Goal: Information Seeking & Learning: Learn about a topic

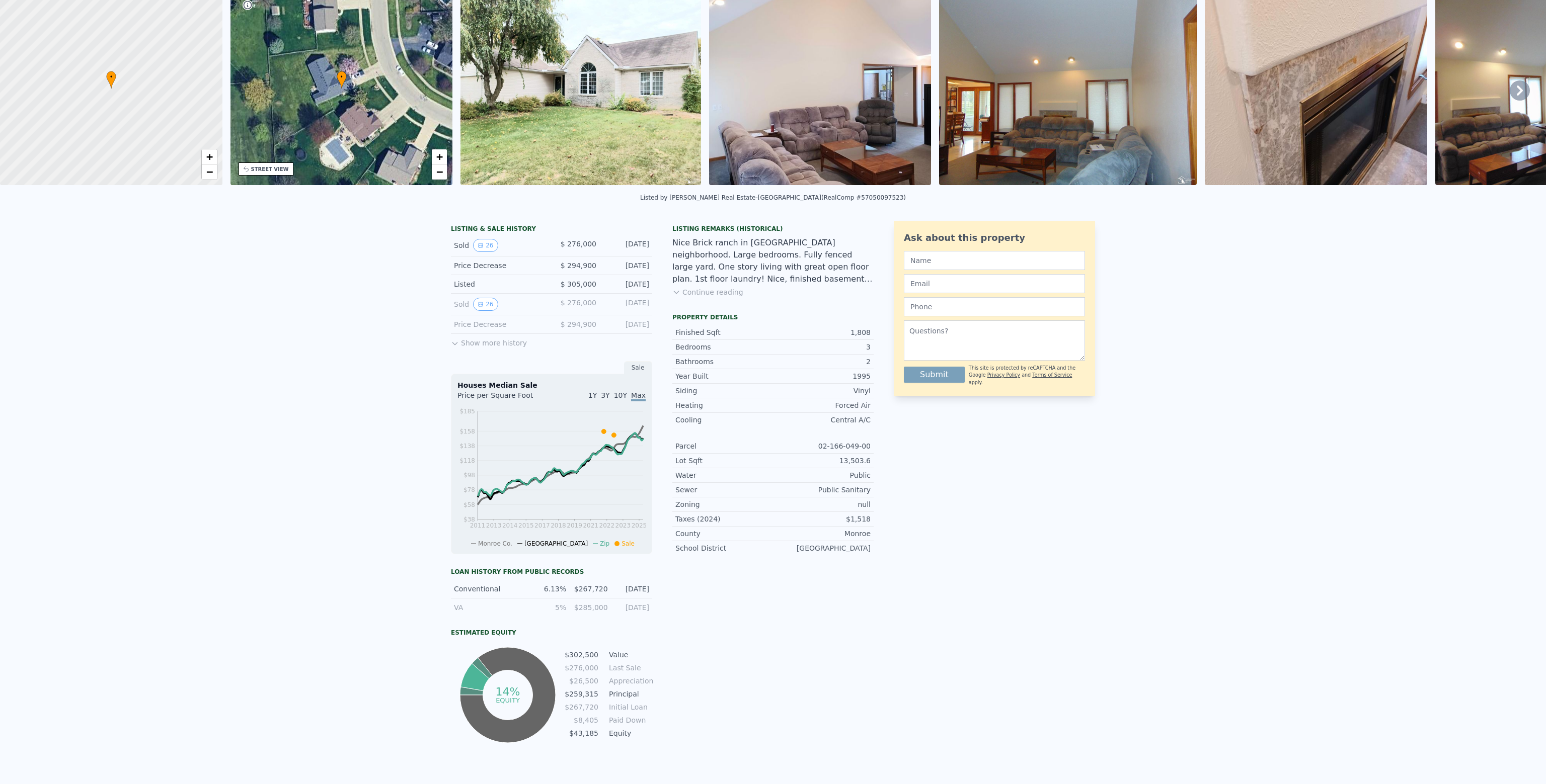
scroll to position [4, 0]
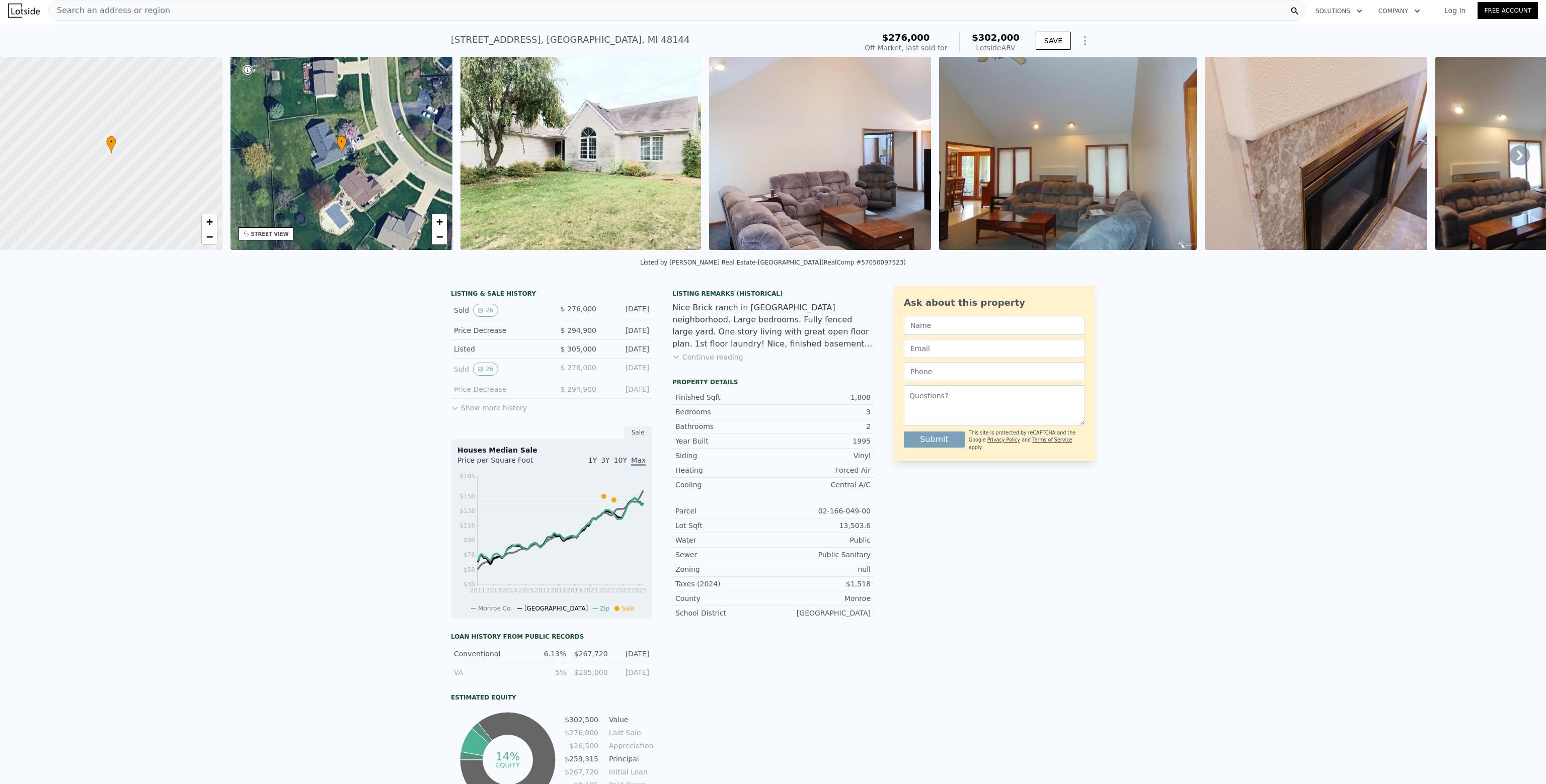
click at [477, 413] on button "Show more history" at bounding box center [489, 405] width 76 height 14
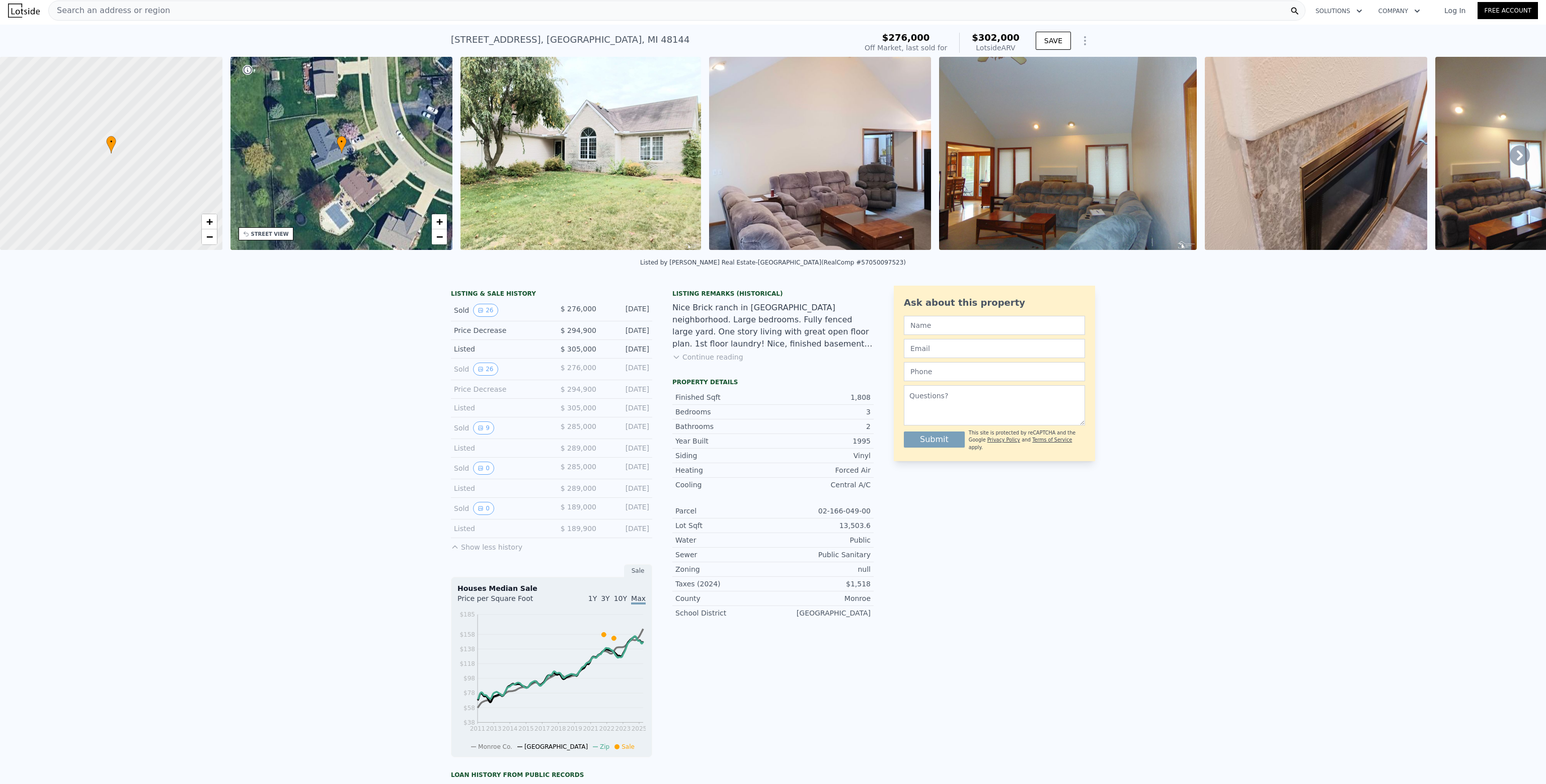
scroll to position [50, 0]
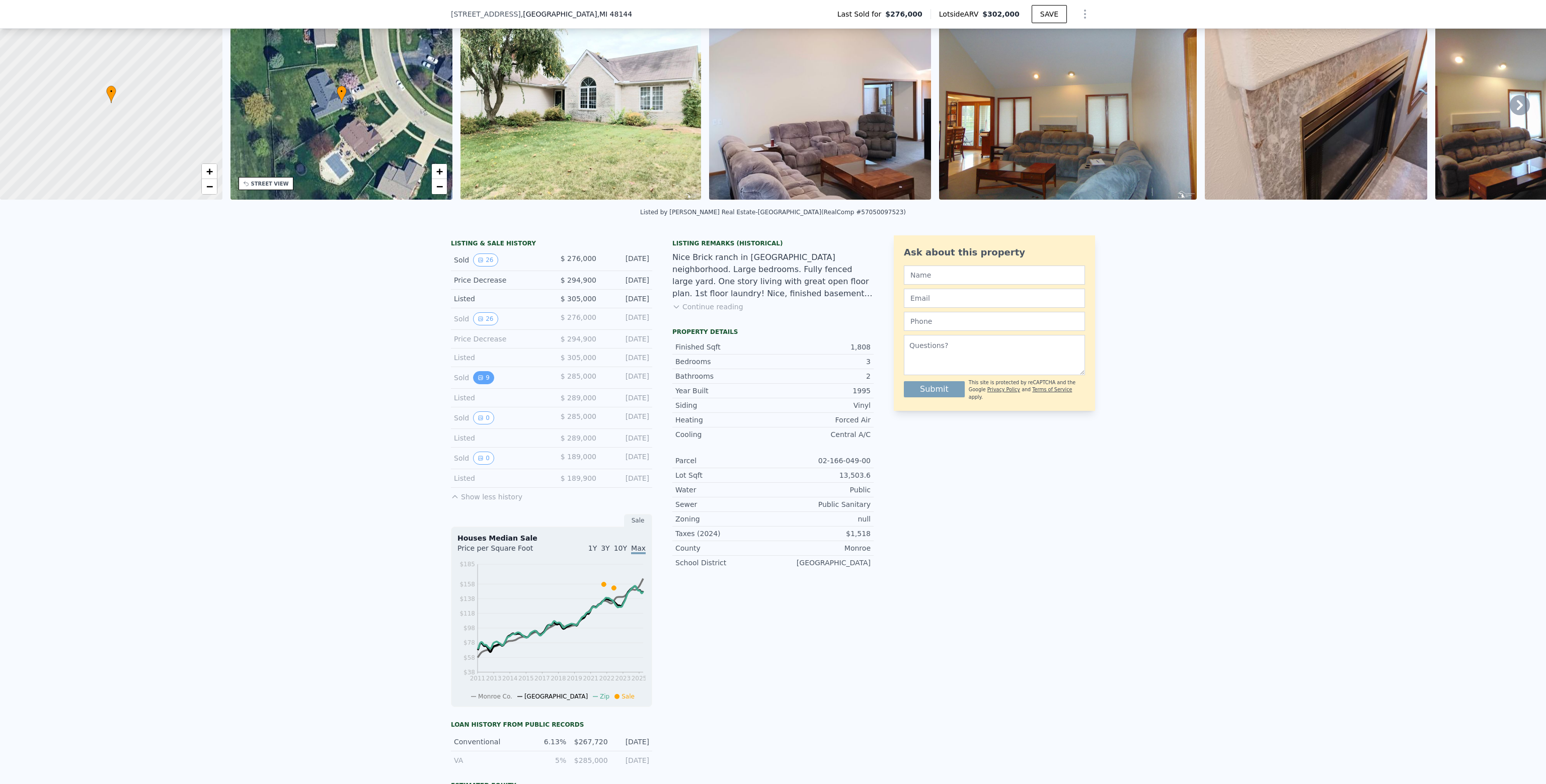
click at [483, 382] on button "9" at bounding box center [483, 378] width 21 height 13
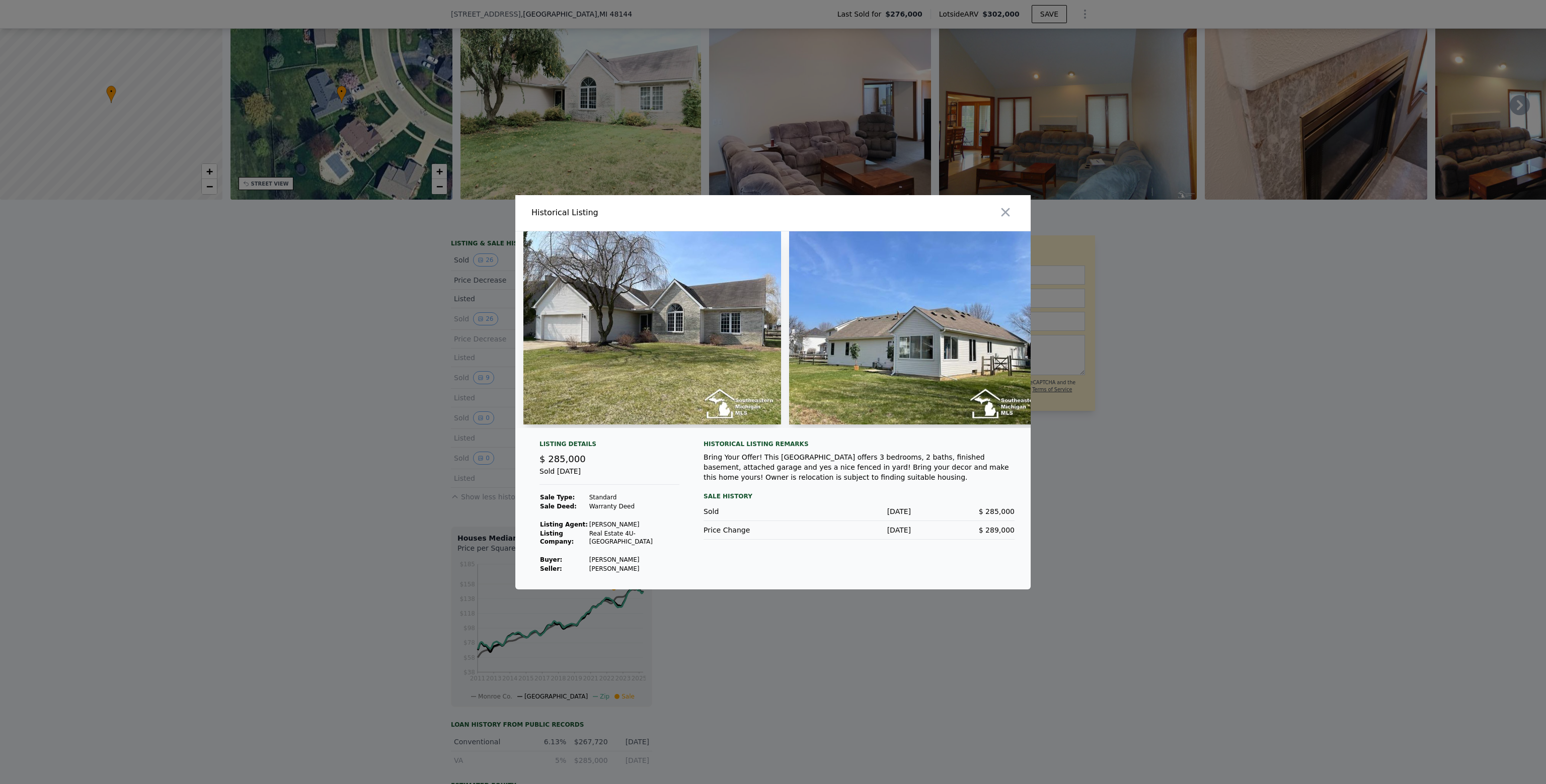
click at [612, 364] on img at bounding box center [652, 328] width 257 height 193
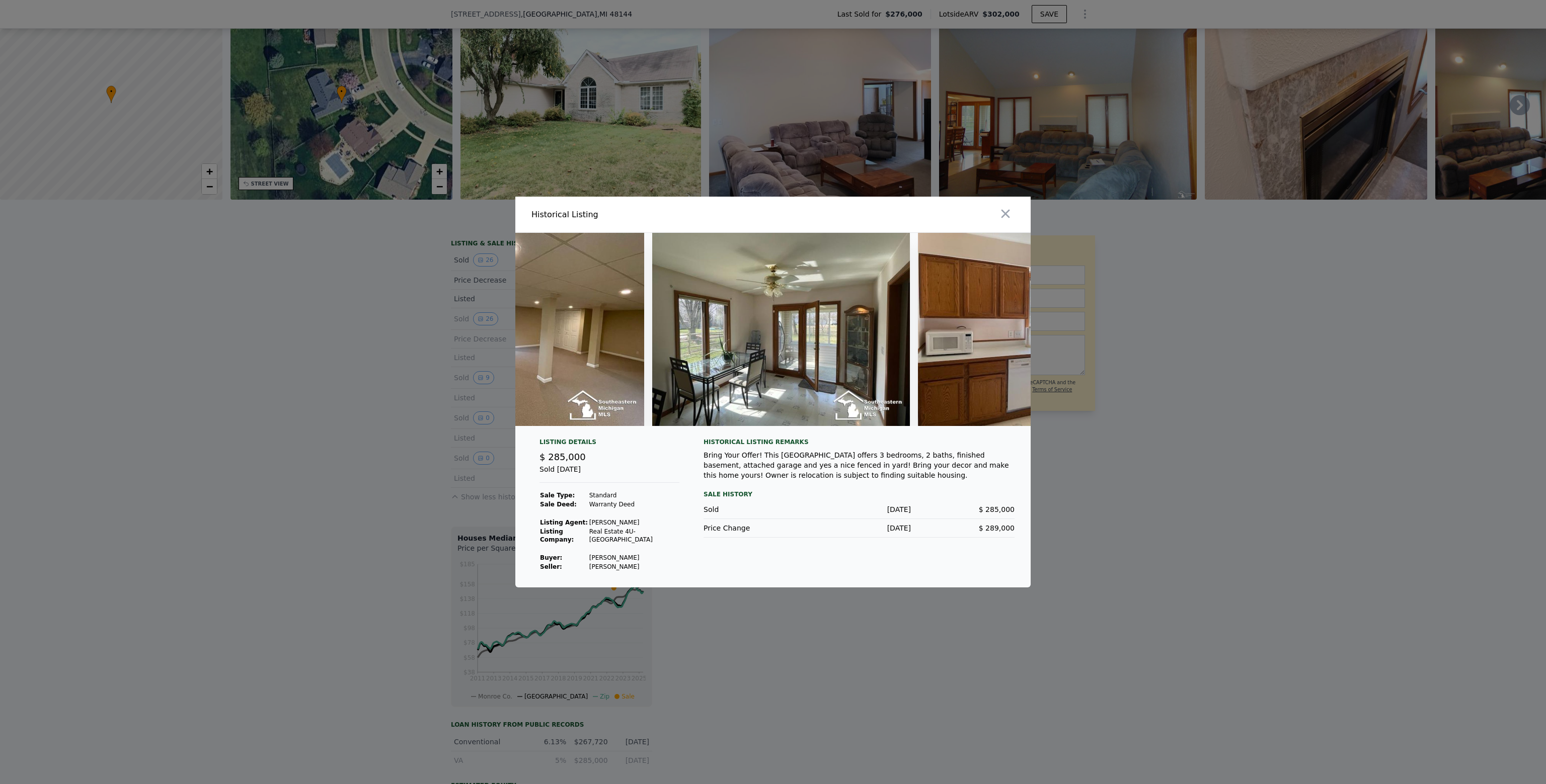
scroll to position [0, 1796]
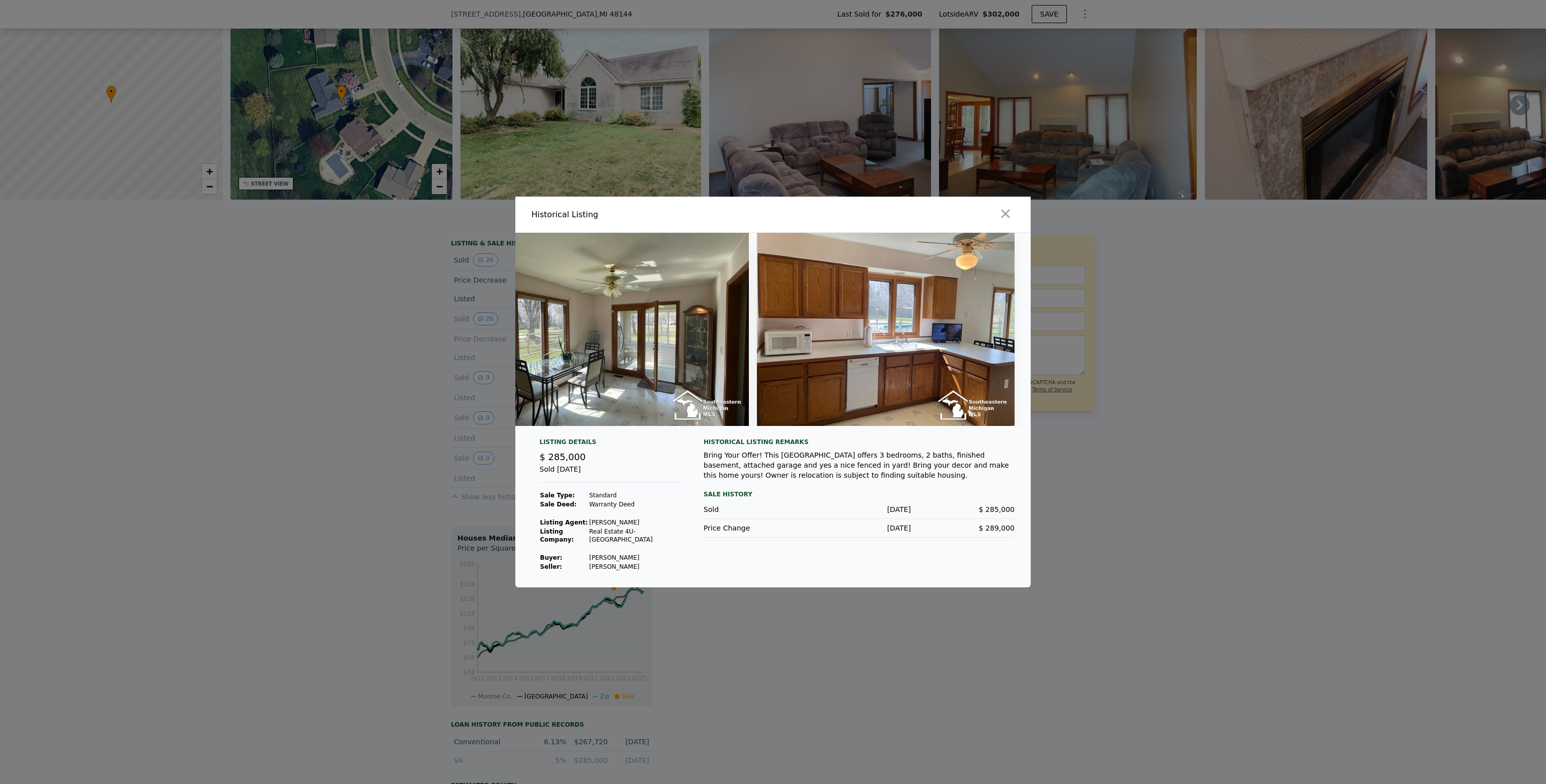
click at [903, 364] on img at bounding box center [885, 329] width 257 height 193
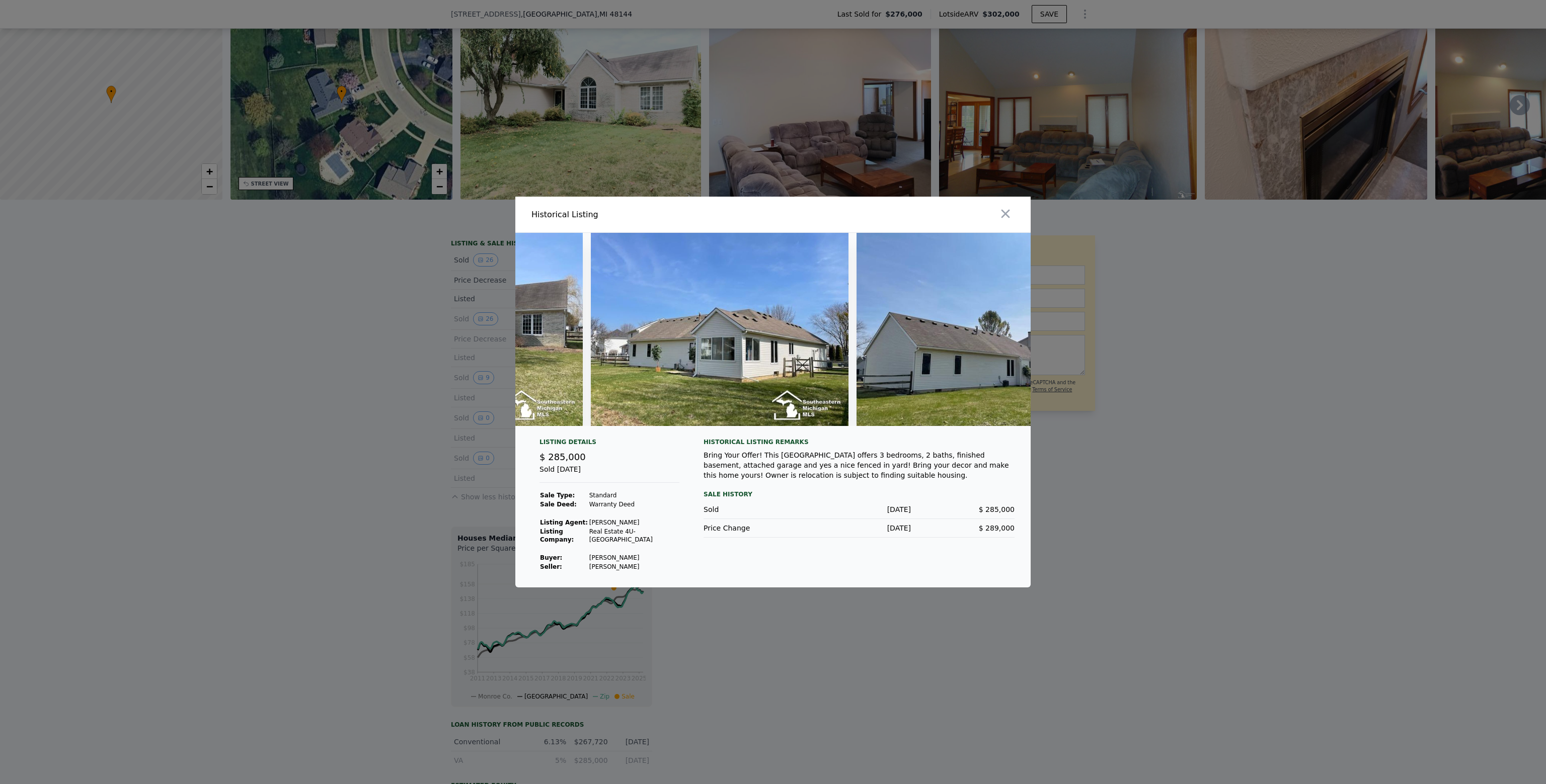
scroll to position [0, 0]
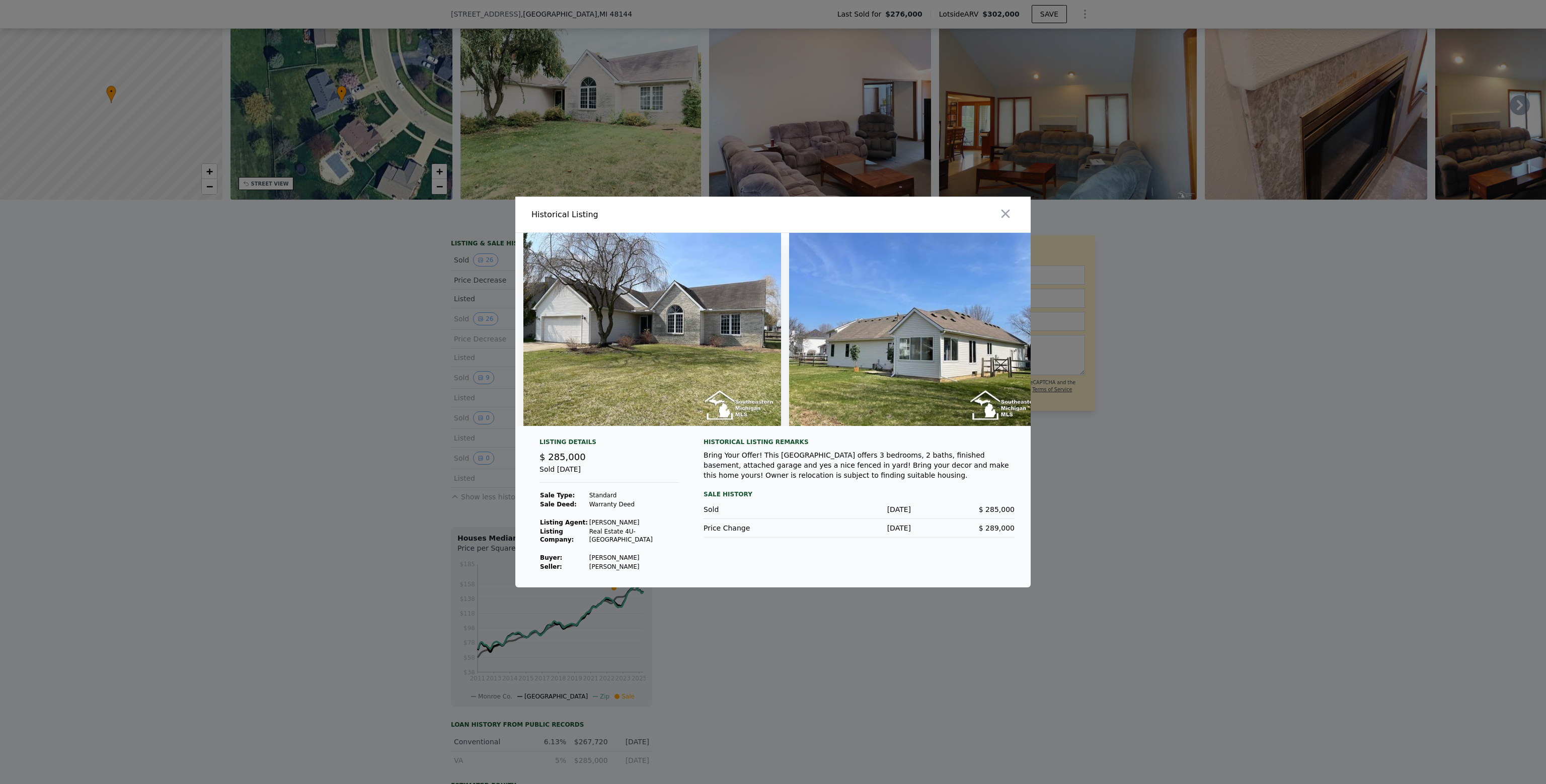
click at [612, 358] on img at bounding box center [652, 329] width 257 height 193
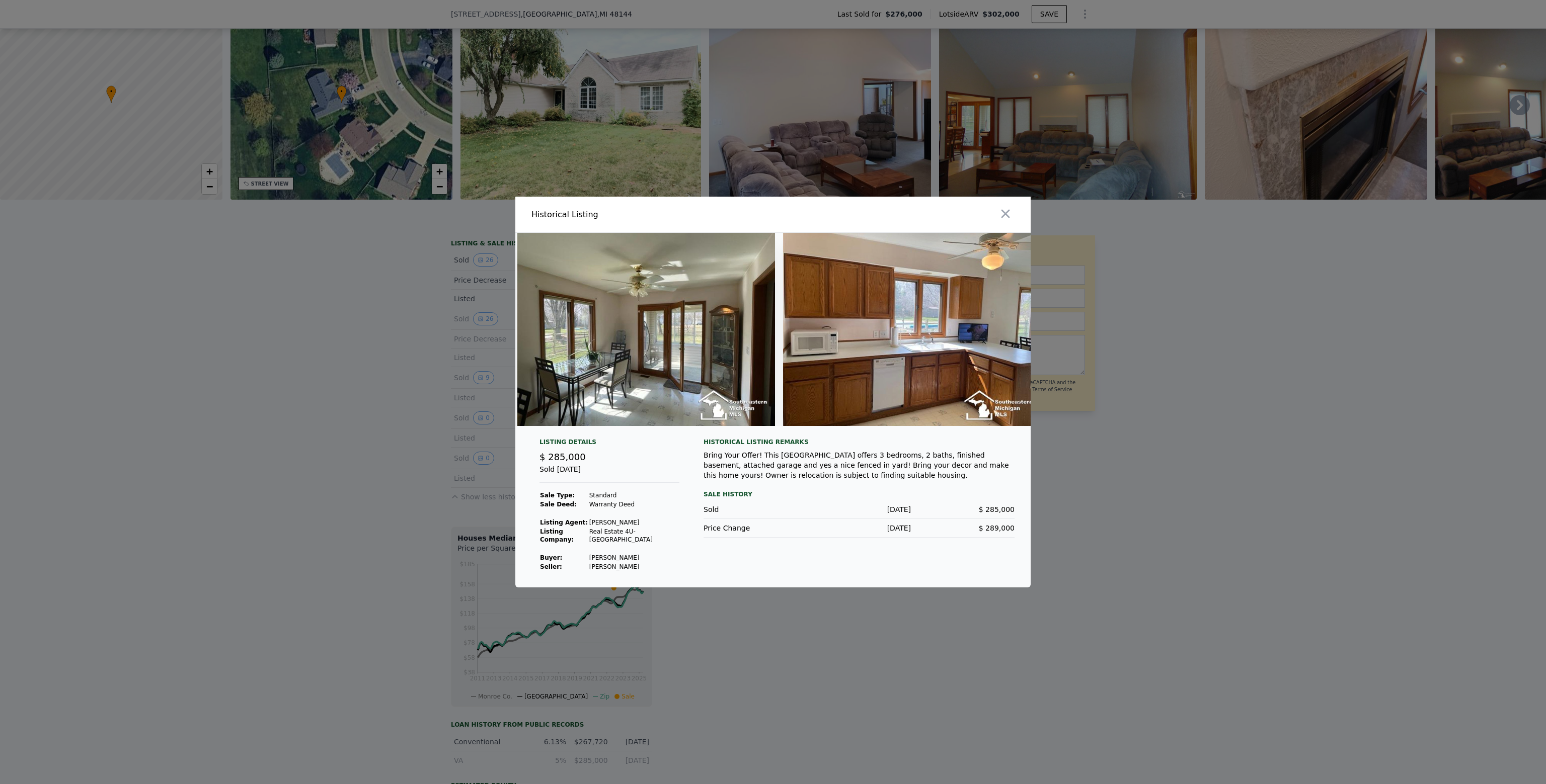
scroll to position [0, 1796]
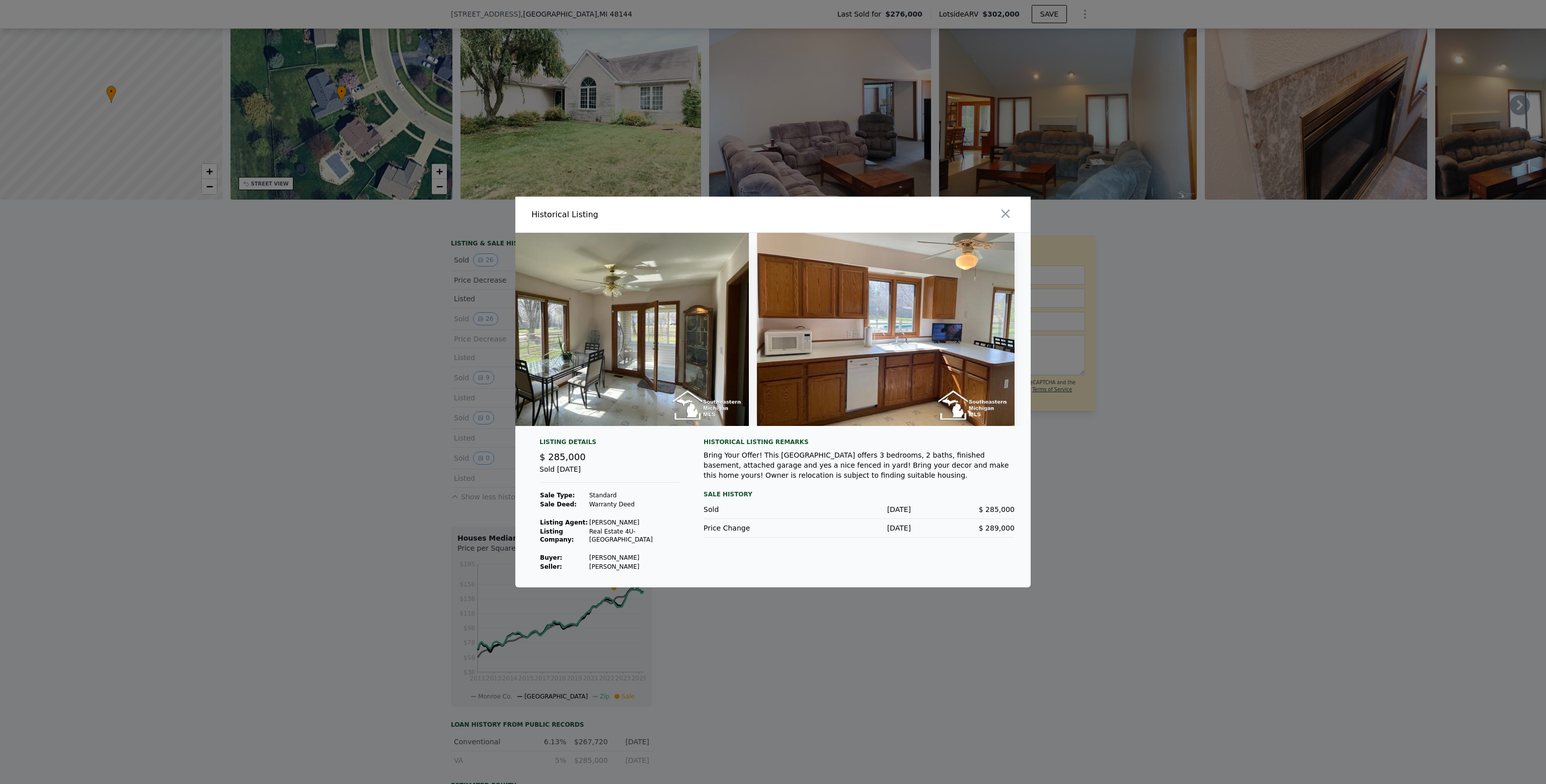
click at [1014, 217] on button "button" at bounding box center [1005, 214] width 18 height 18
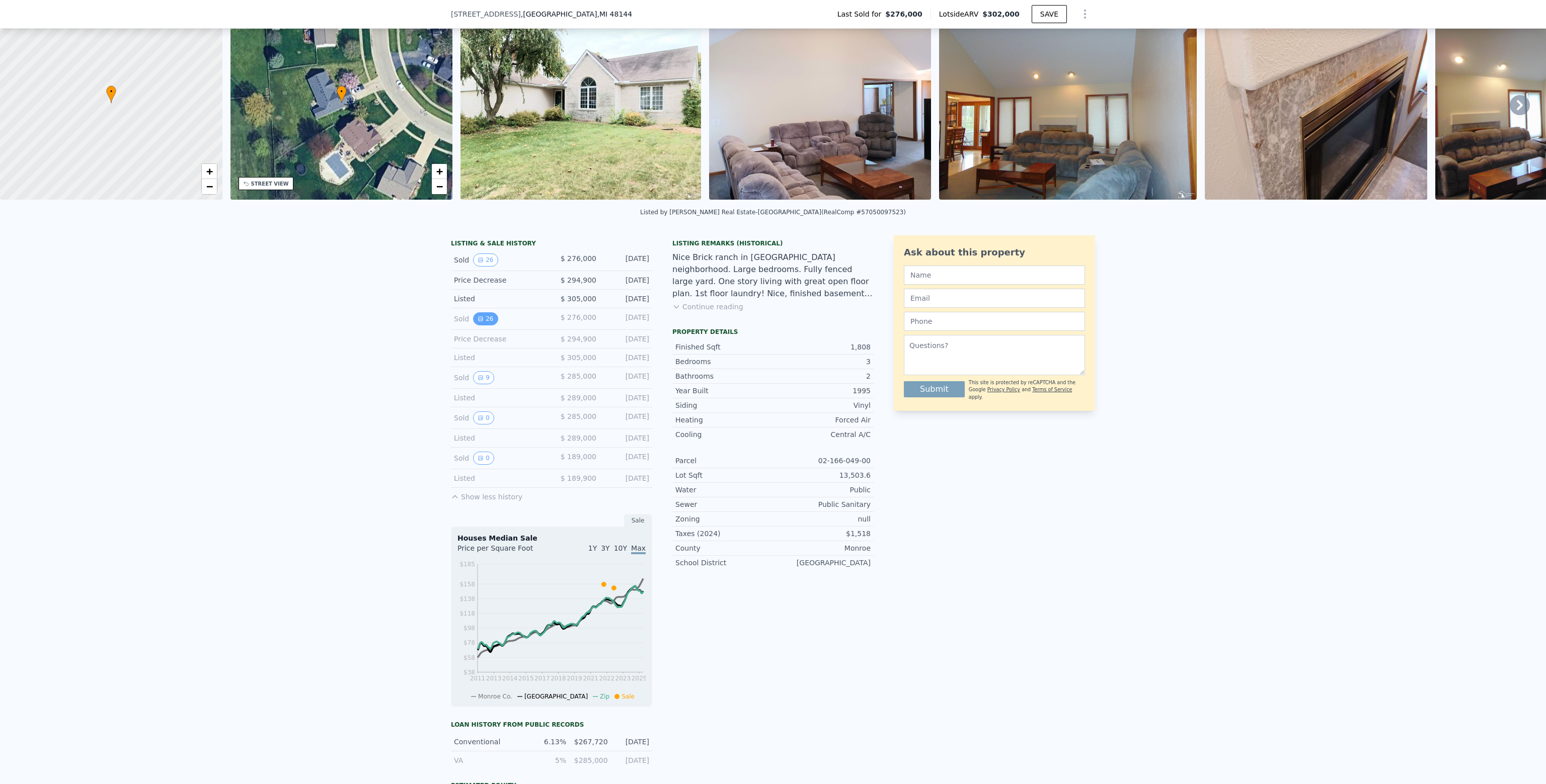
click at [484, 325] on button "26" at bounding box center [485, 319] width 25 height 13
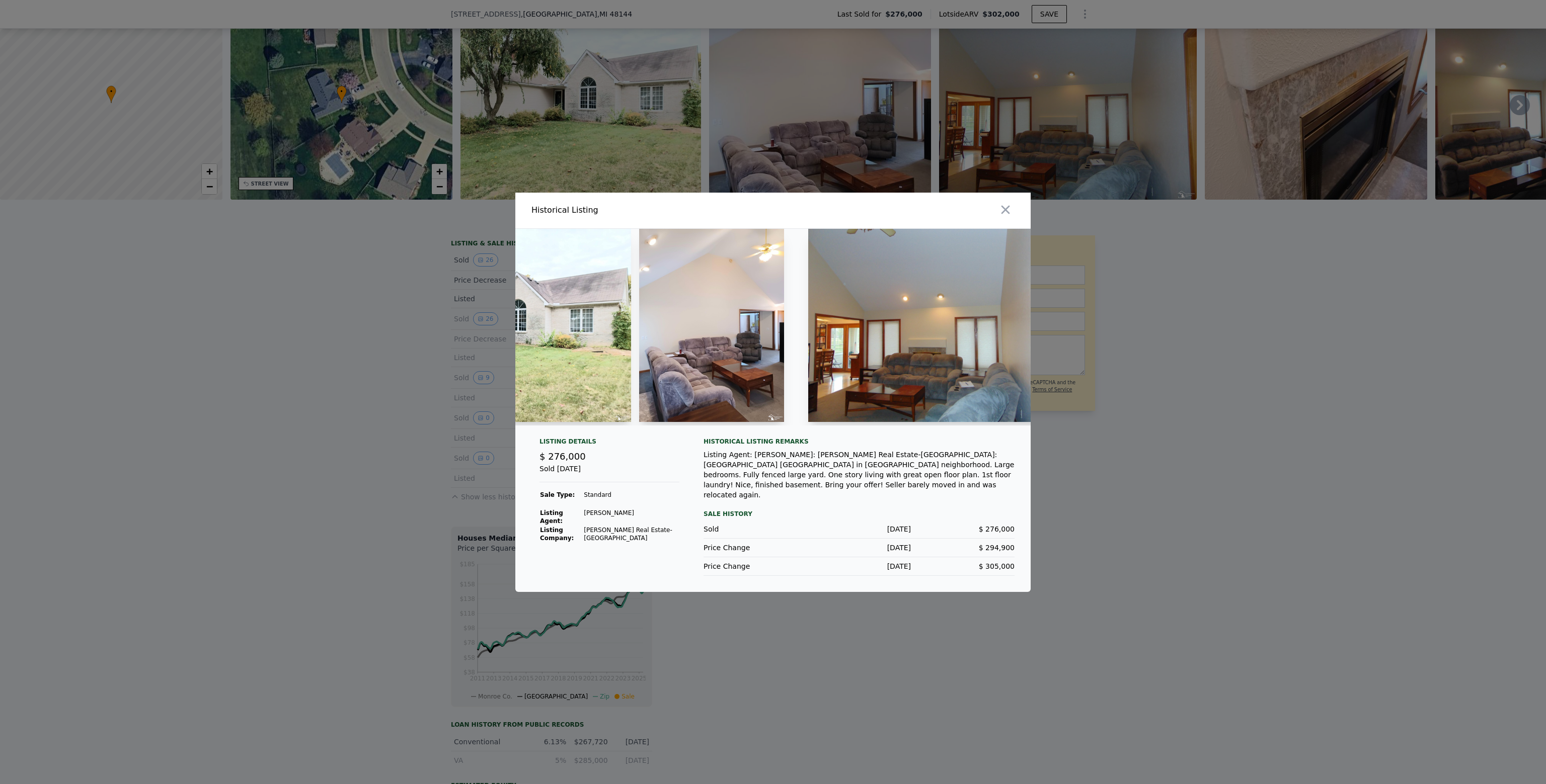
scroll to position [0, 196]
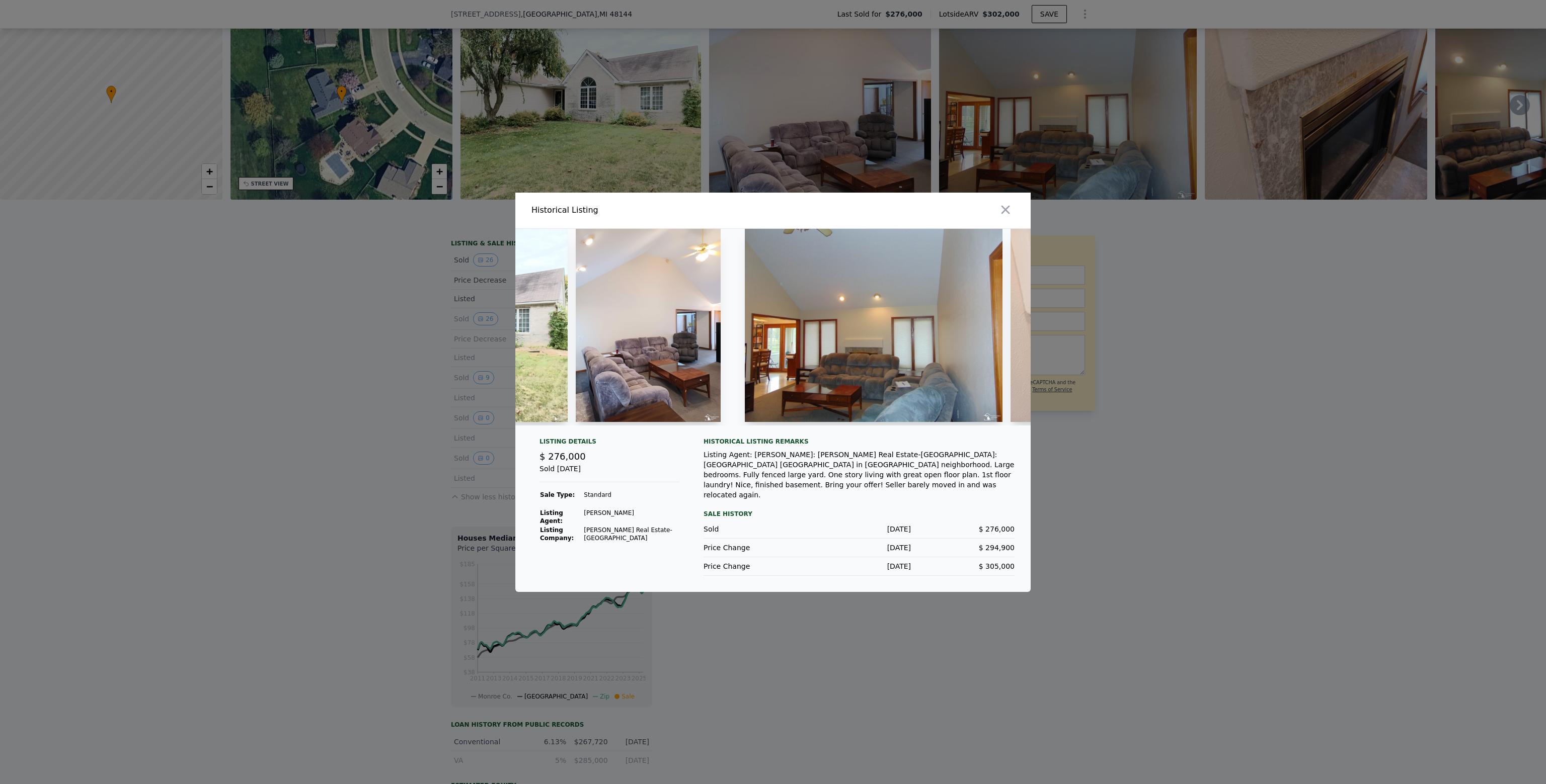
click at [620, 374] on img at bounding box center [648, 326] width 145 height 193
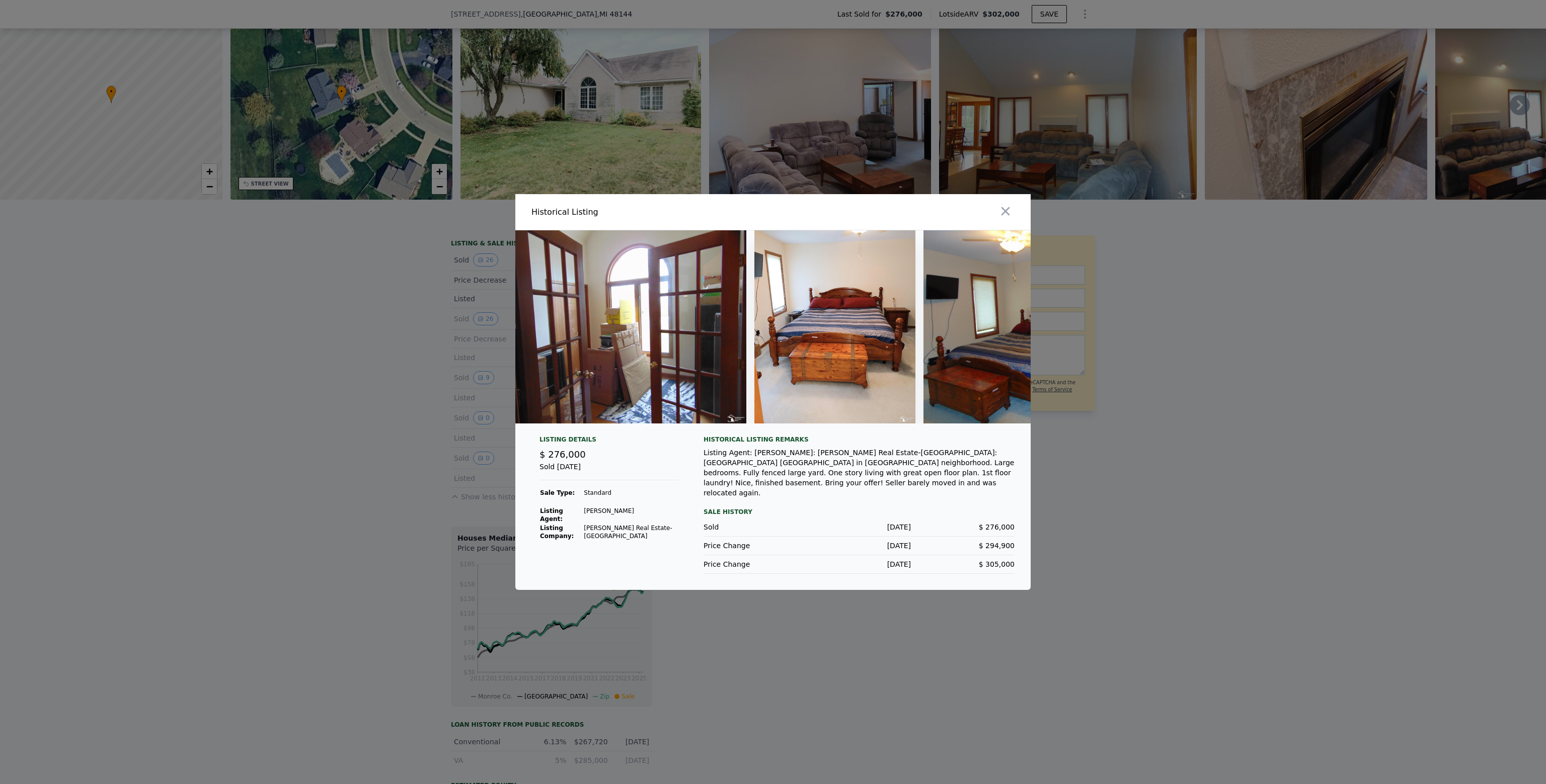
scroll to position [0, 1158]
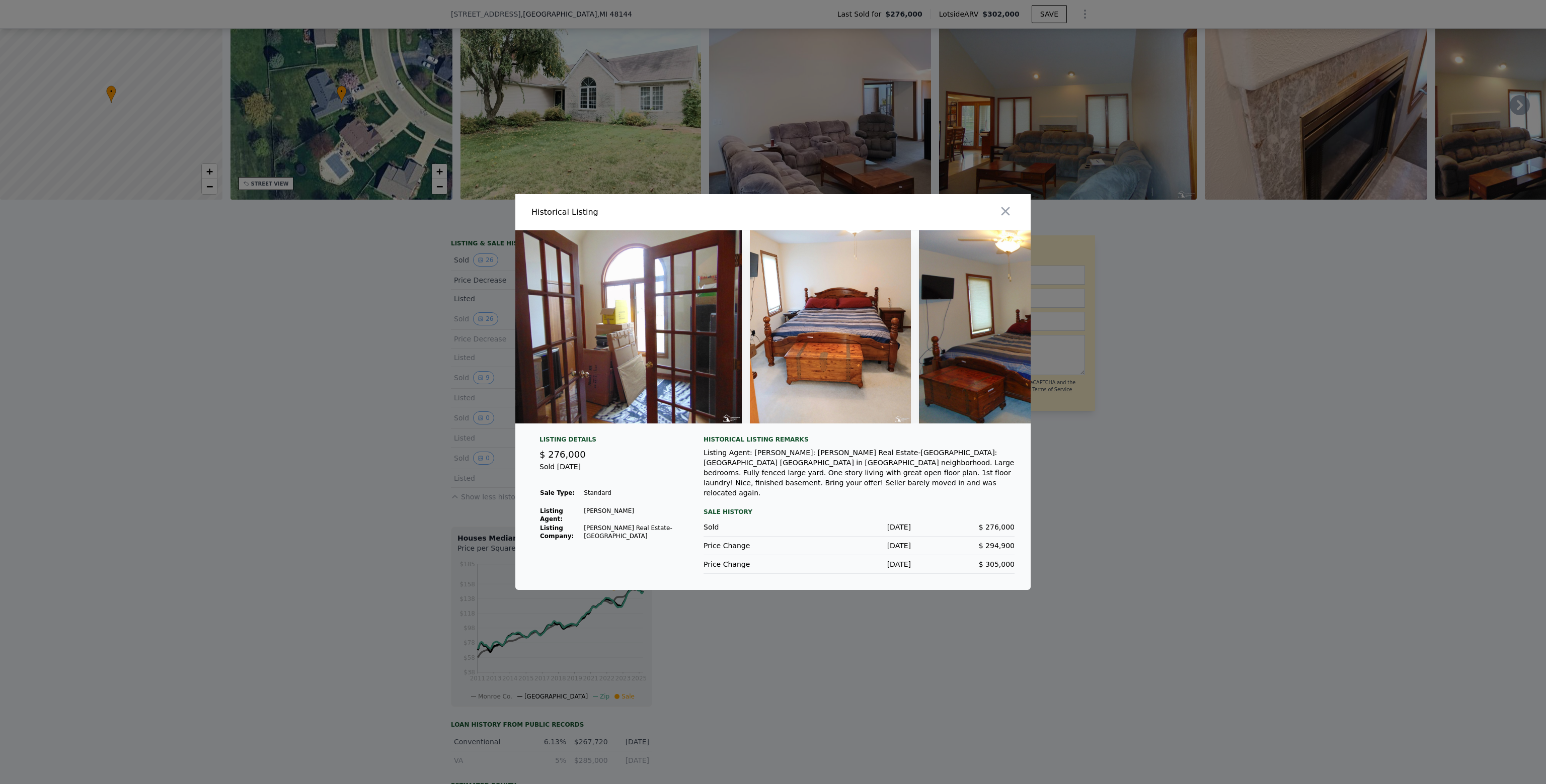
click at [1207, 423] on div at bounding box center [773, 392] width 1546 height 784
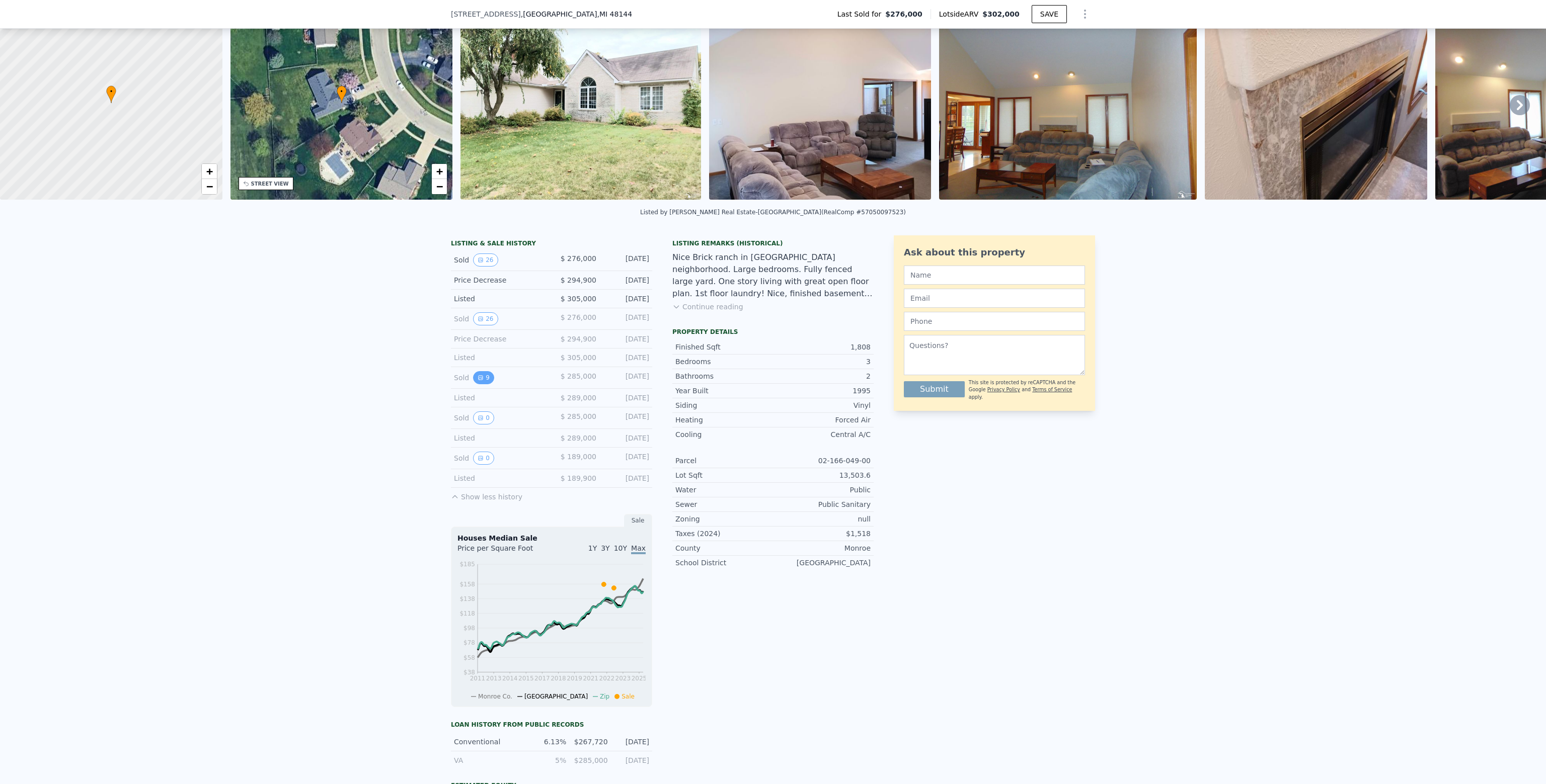
click at [481, 385] on button "9" at bounding box center [483, 378] width 21 height 13
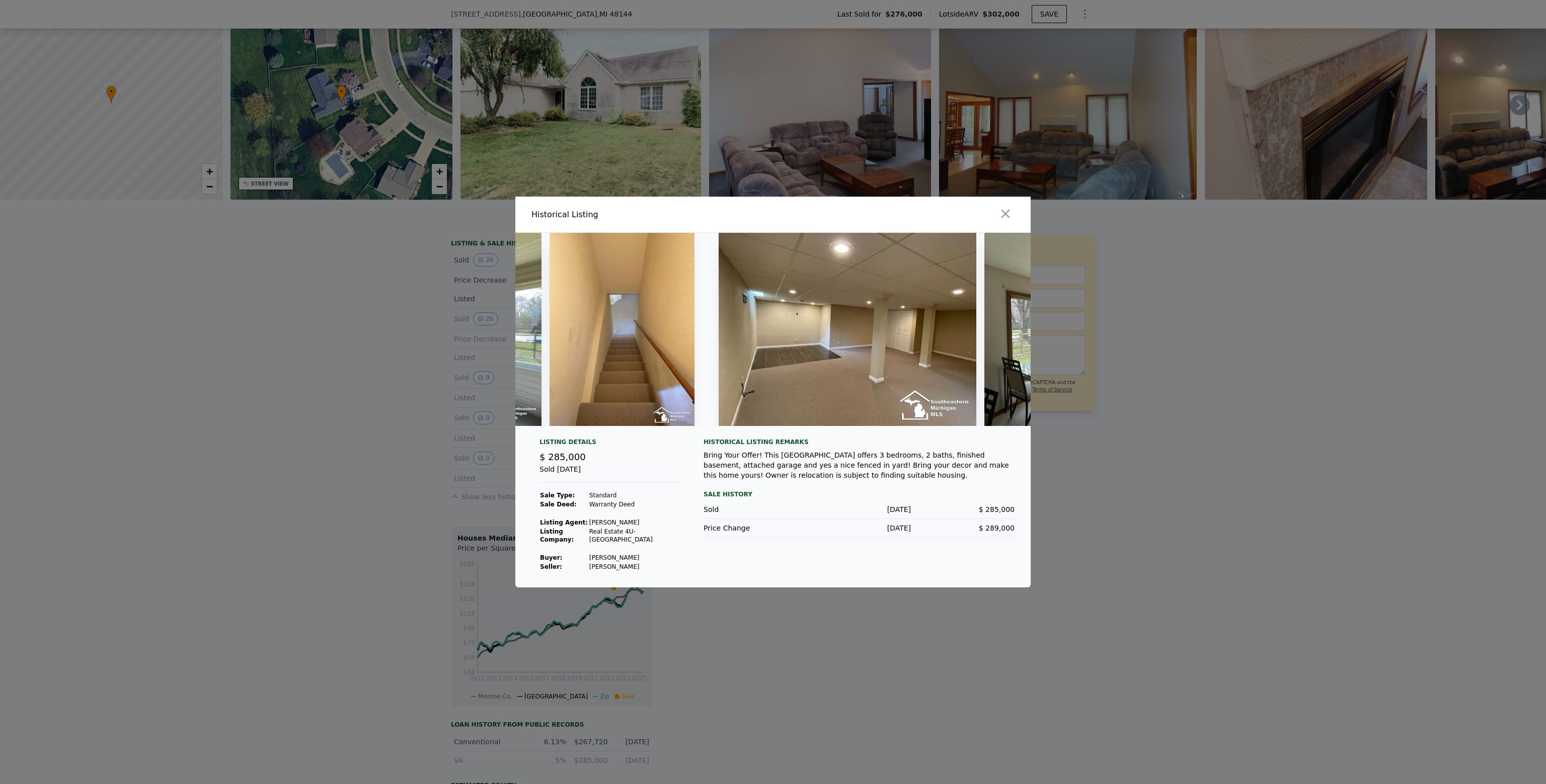
scroll to position [0, 1358]
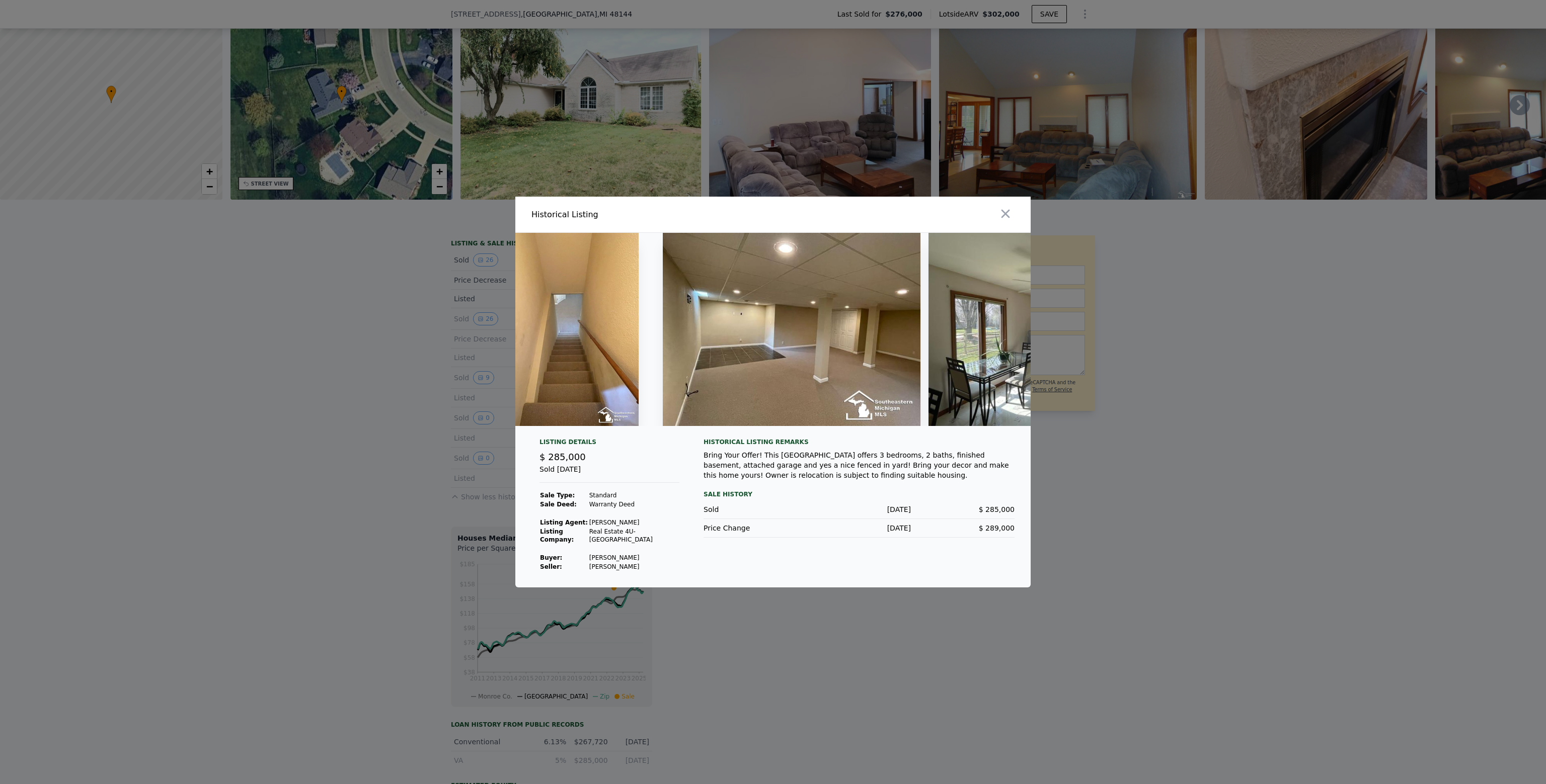
click at [1147, 420] on div at bounding box center [773, 392] width 1546 height 784
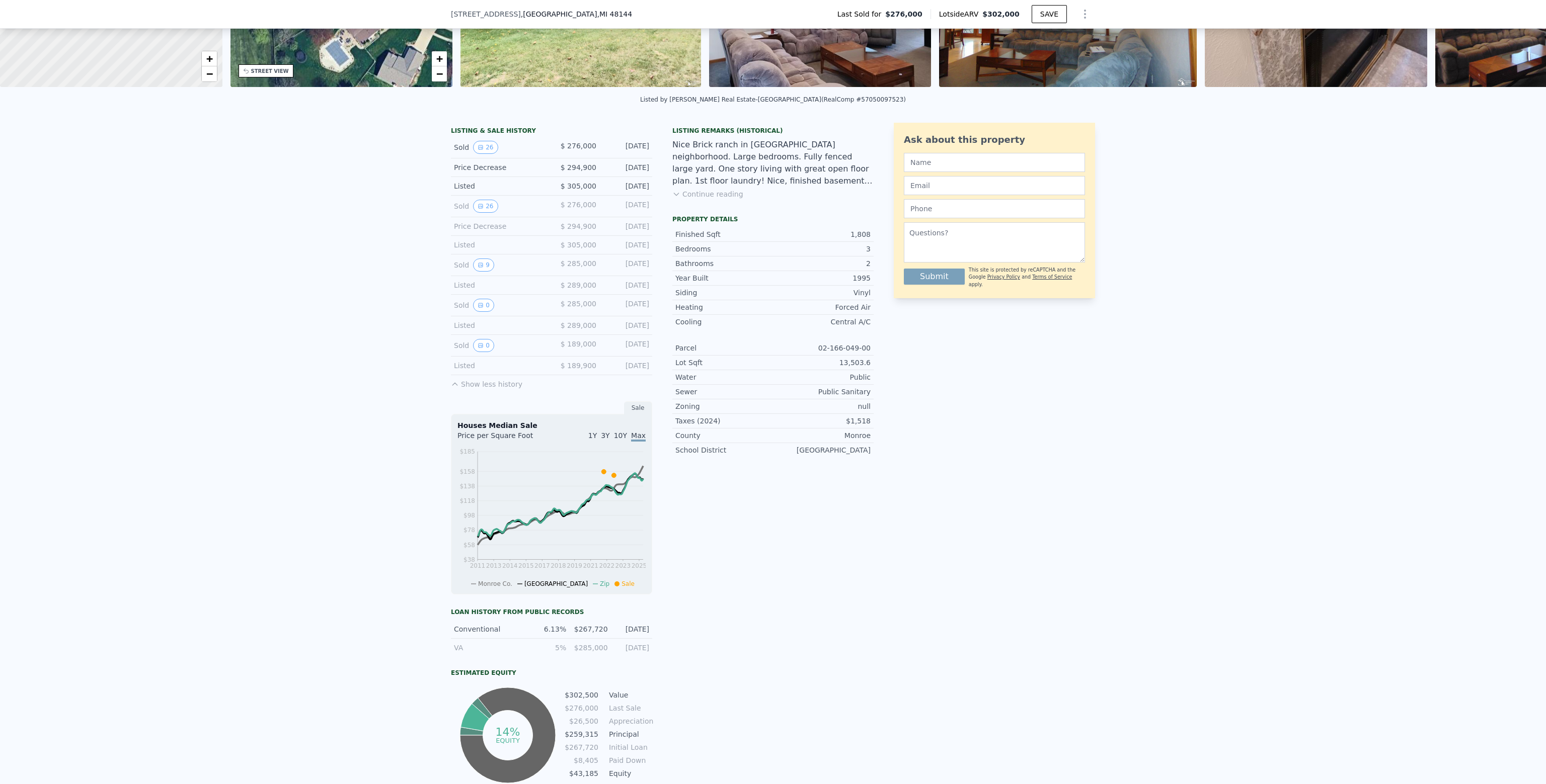
scroll to position [201, 0]
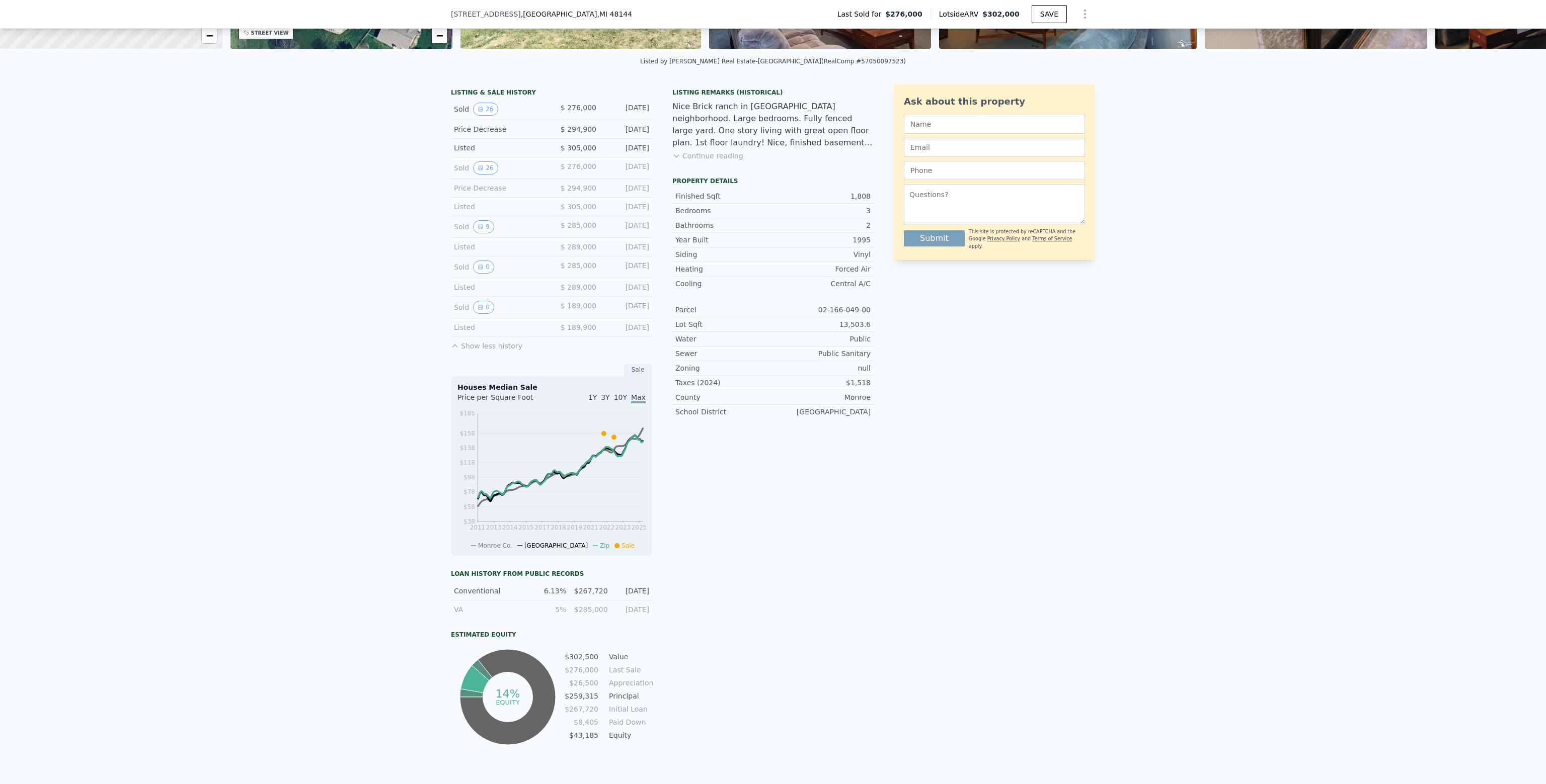
click at [747, 460] on div "Listing Remarks (Historical) Nice Brick ranch in [GEOGRAPHIC_DATA] neighborhood…" at bounding box center [772, 416] width 201 height 663
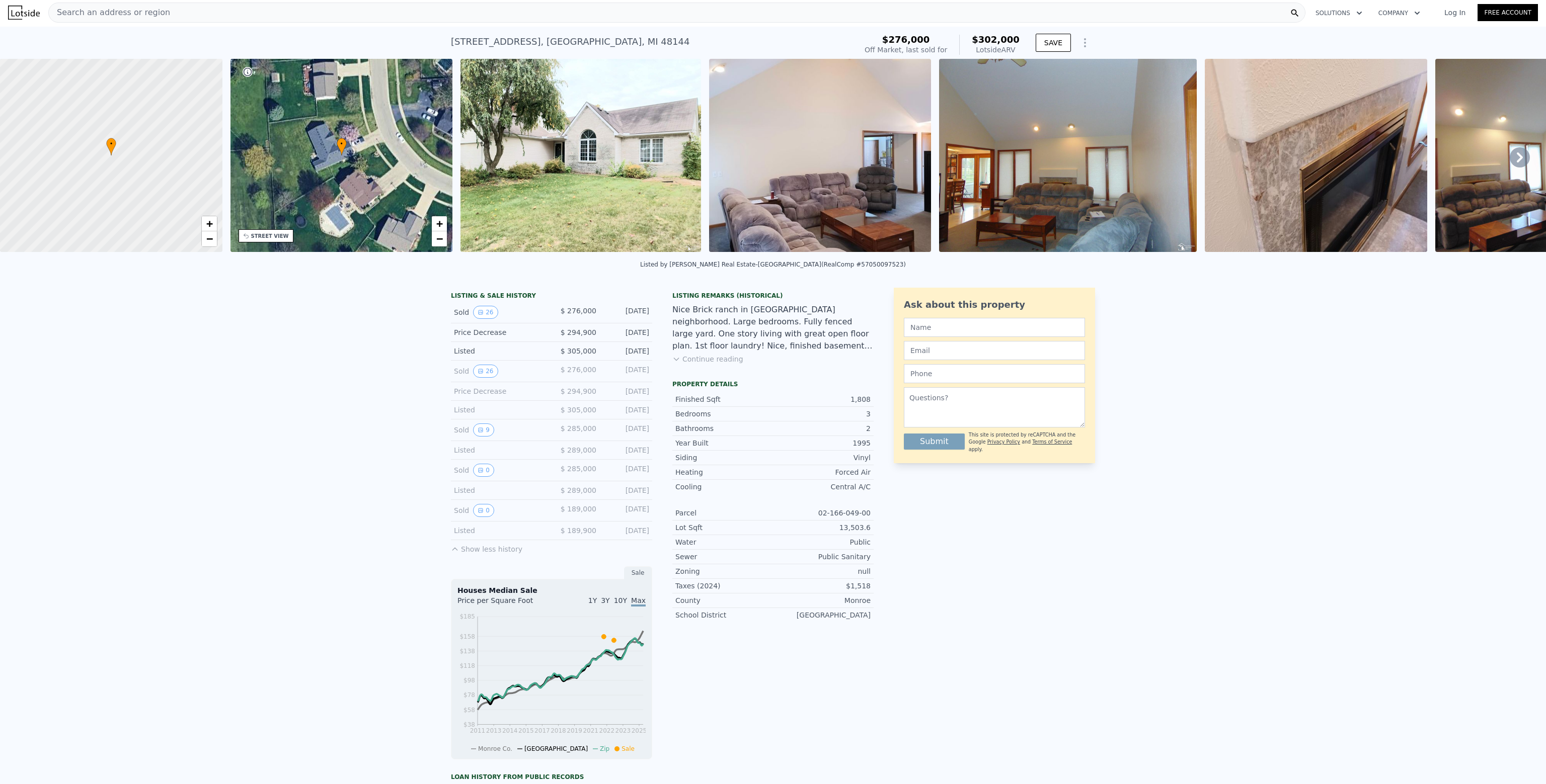
scroll to position [0, 0]
